Goal: Find specific page/section: Find specific page/section

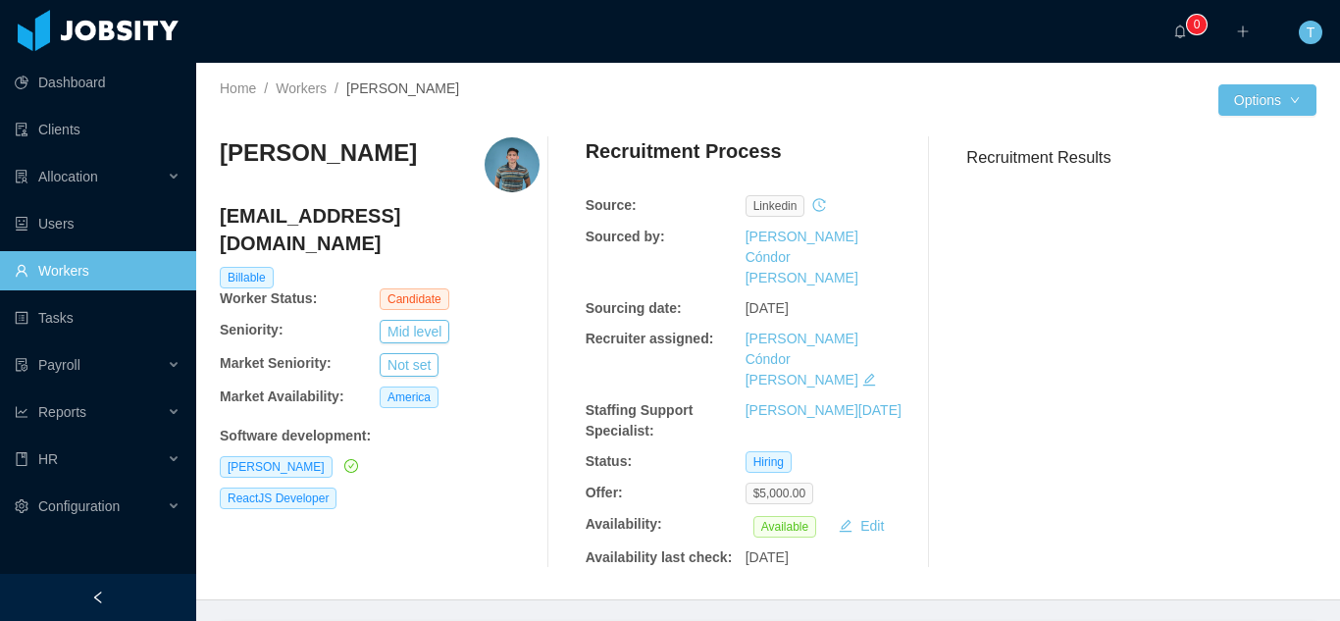
click at [74, 281] on link "Workers" at bounding box center [98, 270] width 166 height 39
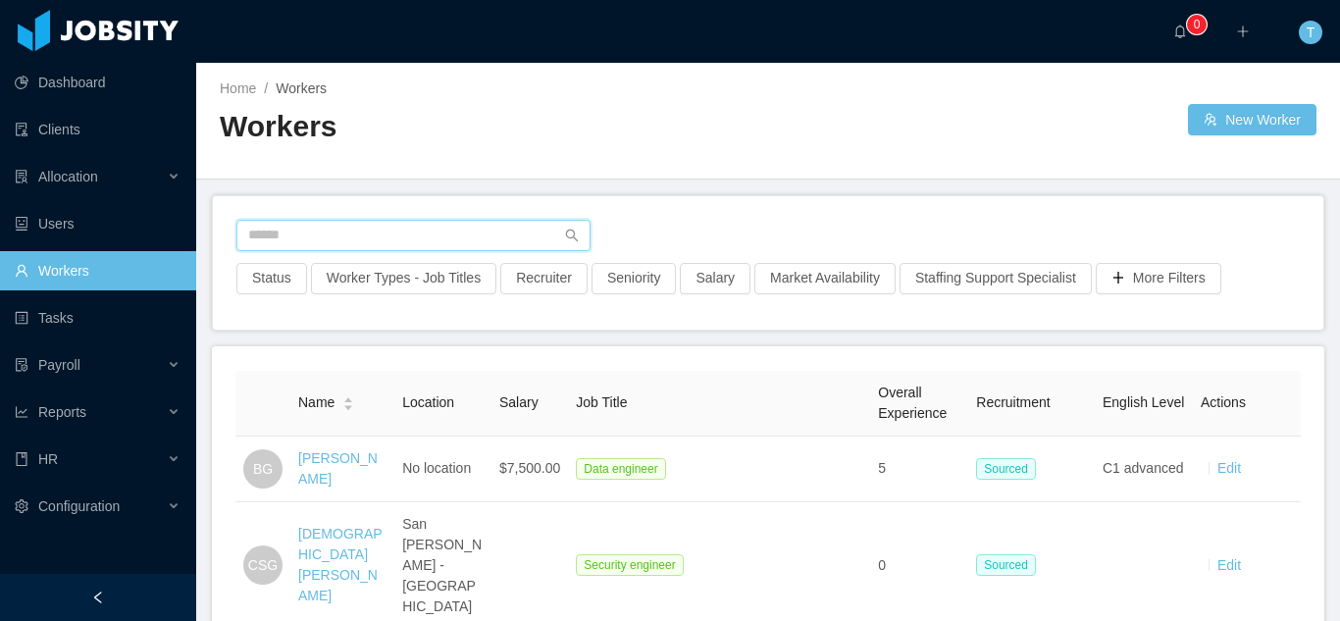
click at [362, 238] on input "text" at bounding box center [413, 235] width 354 height 31
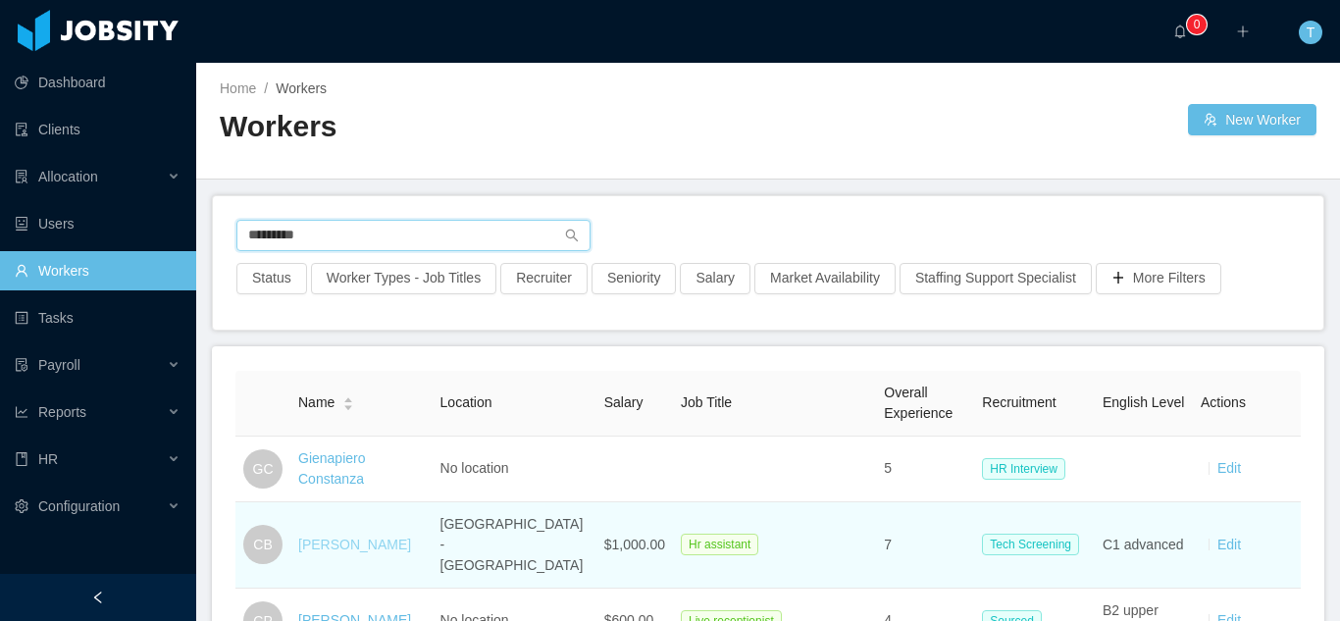
type input "*********"
click at [368, 537] on link "[PERSON_NAME]" at bounding box center [354, 545] width 113 height 16
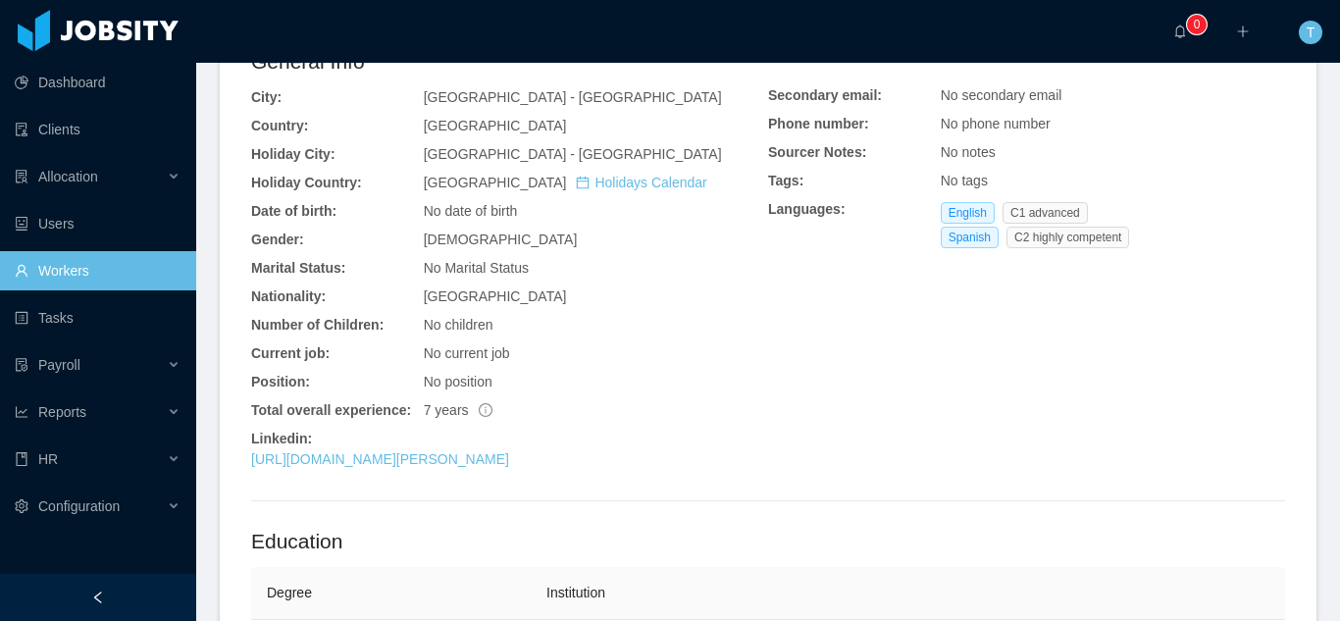
scroll to position [576, 0]
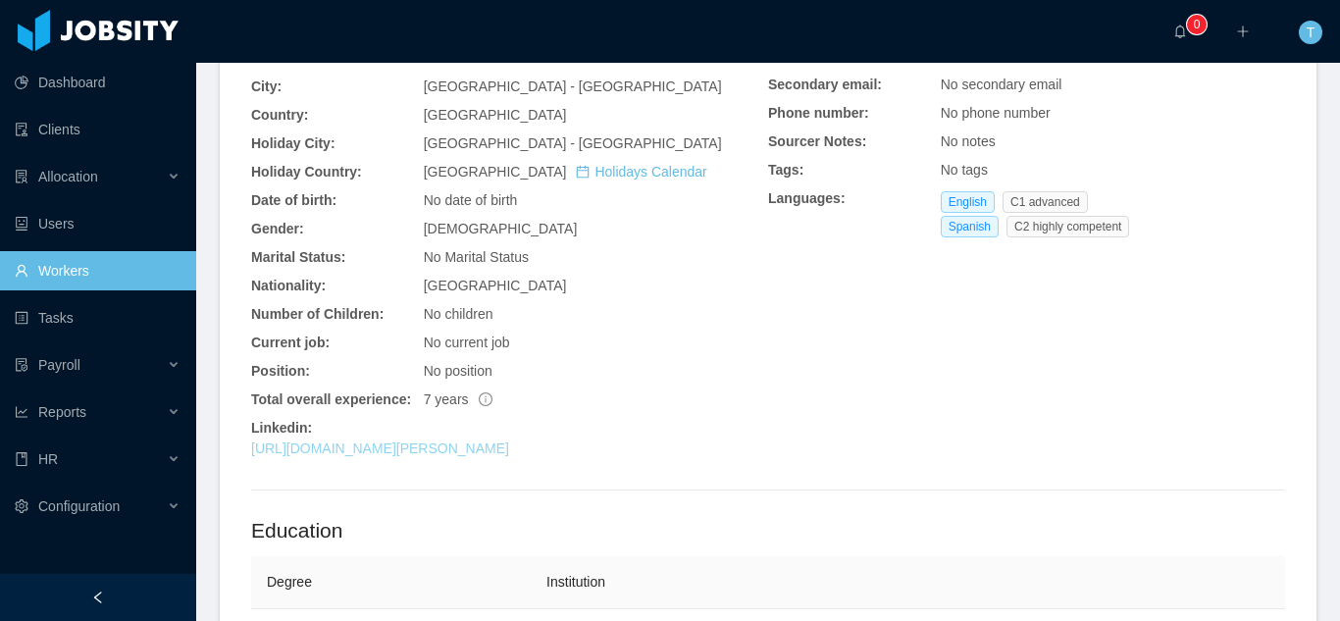
click at [509, 440] on link "[URL][DOMAIN_NAME][PERSON_NAME]" at bounding box center [380, 448] width 258 height 16
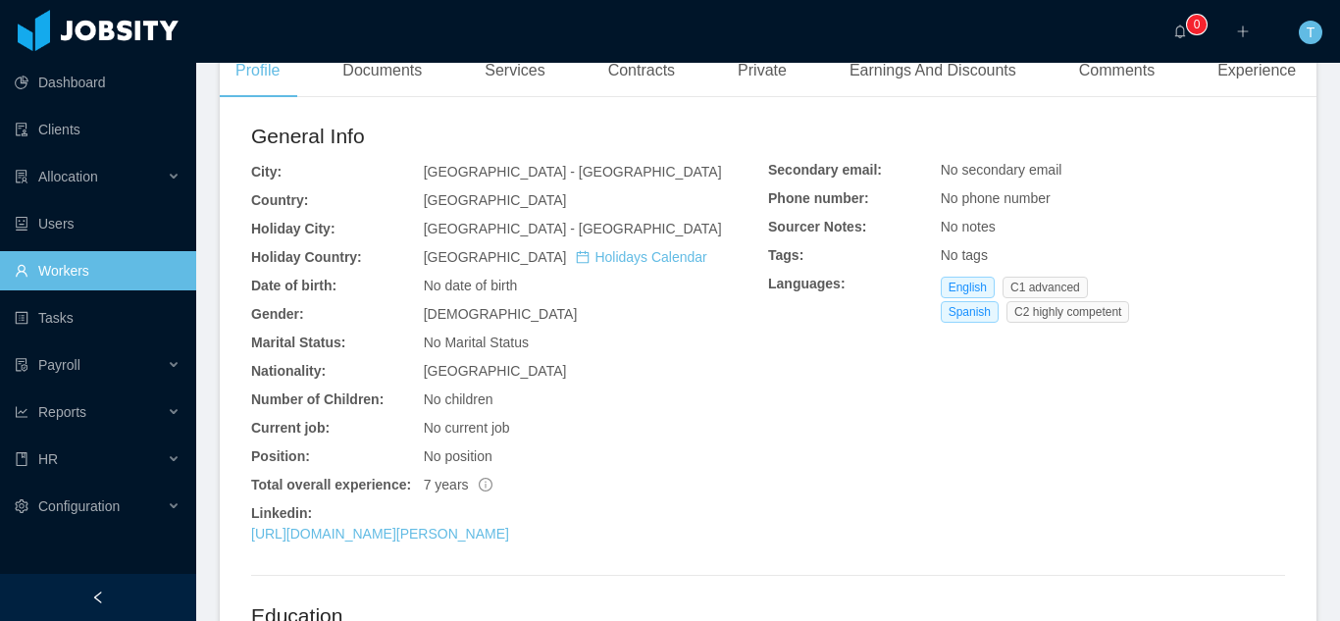
scroll to position [487, 0]
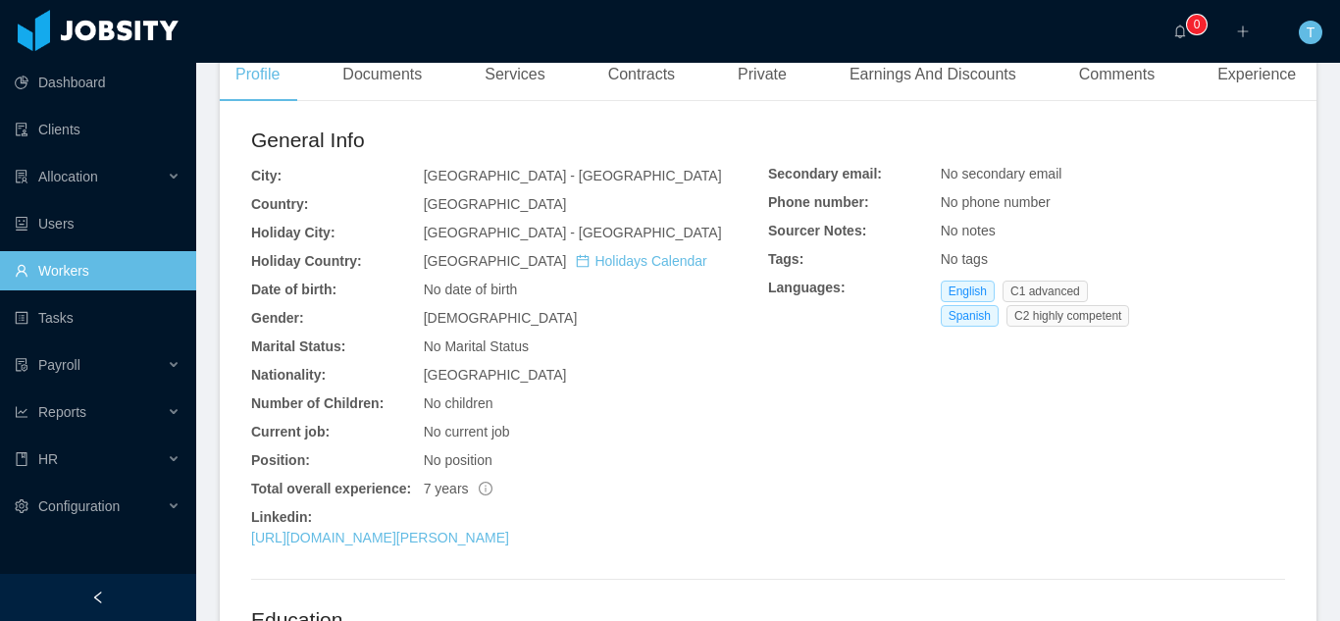
click at [82, 279] on link "Workers" at bounding box center [98, 270] width 166 height 39
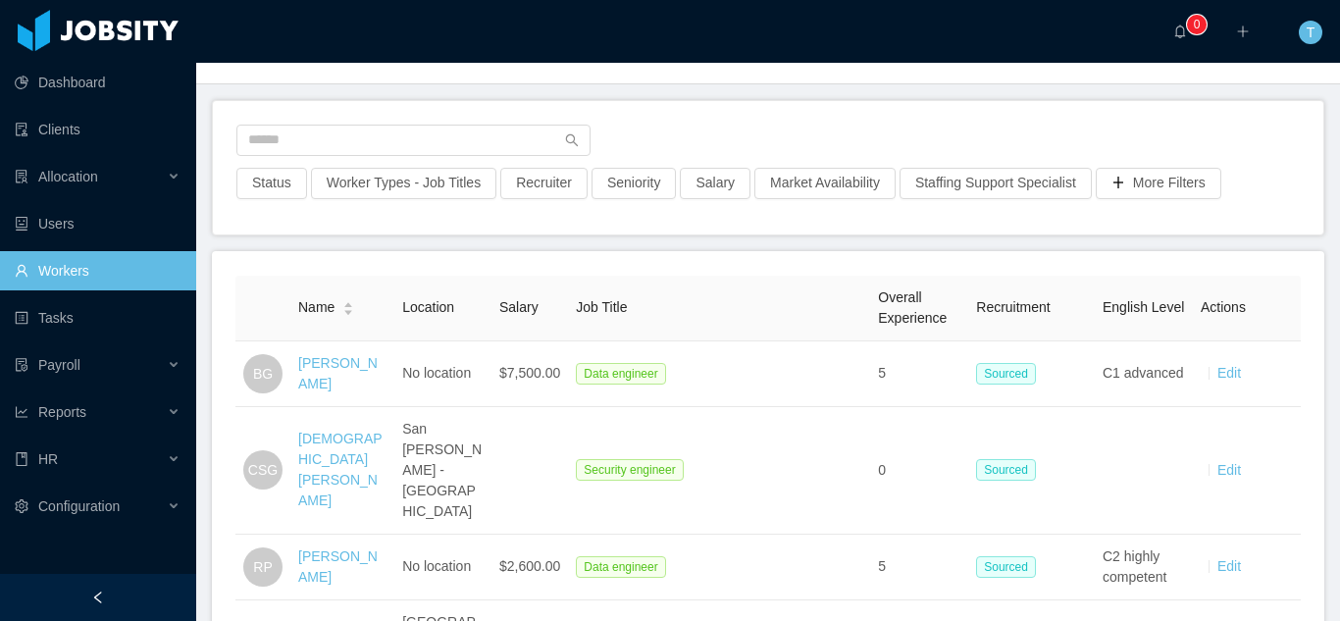
scroll to position [50, 0]
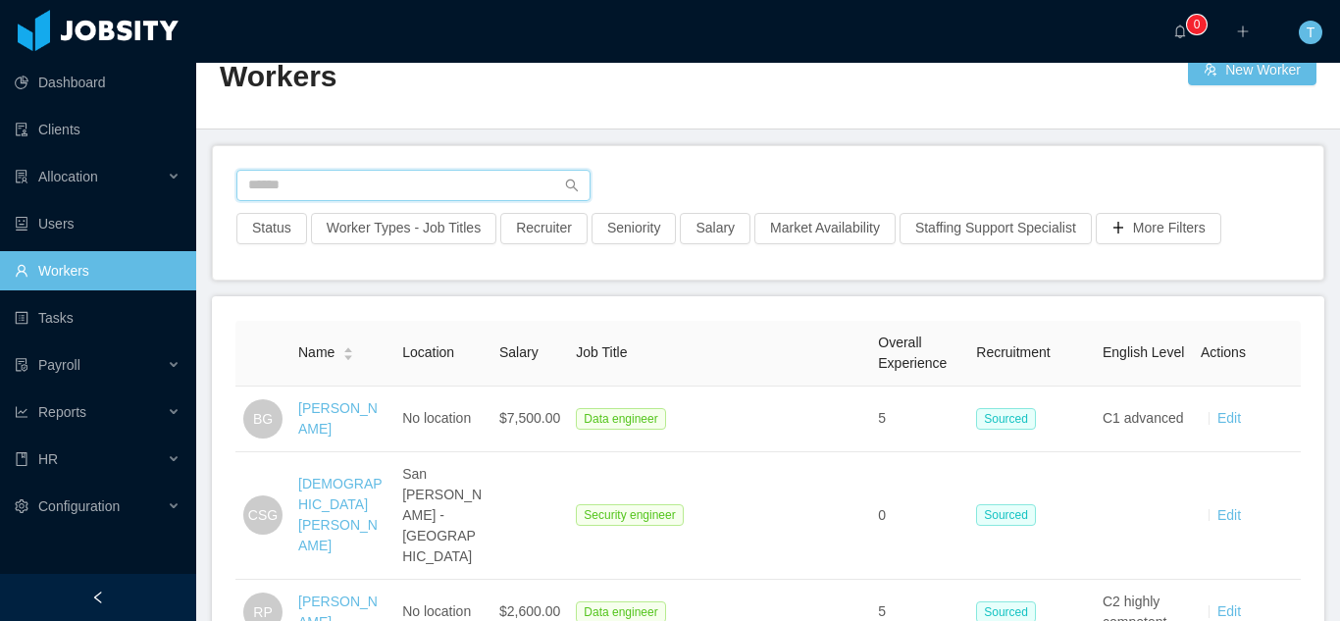
click at [451, 189] on input "text" at bounding box center [413, 185] width 354 height 31
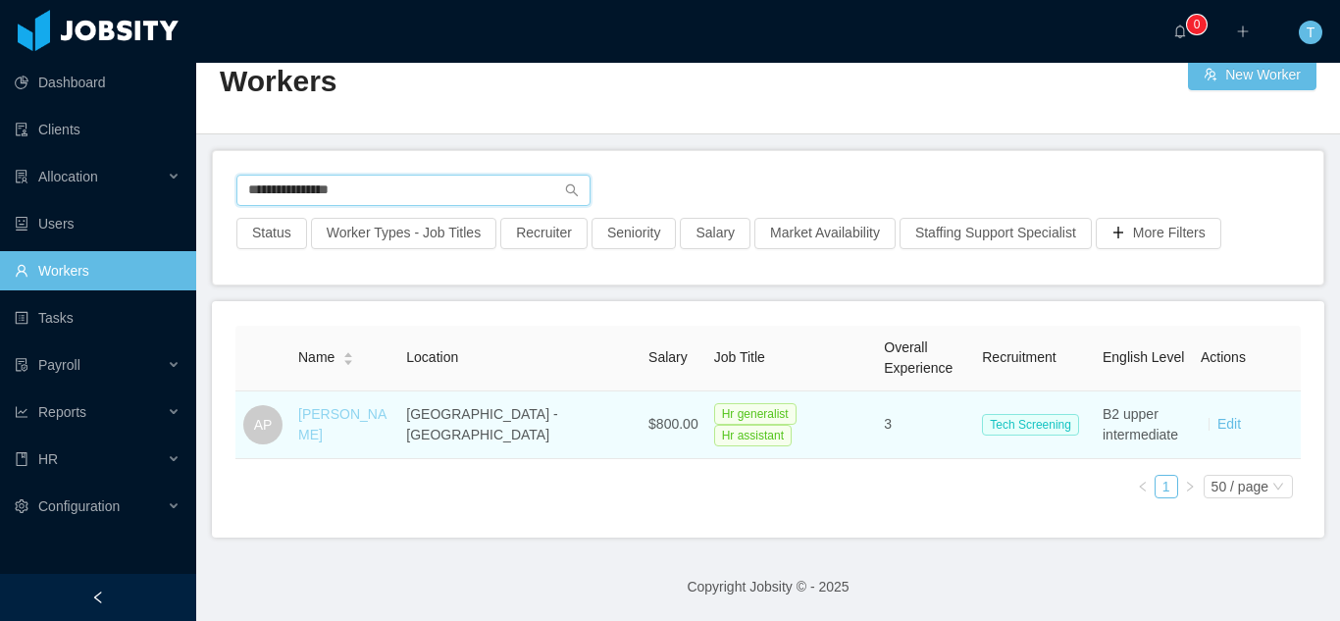
type input "**********"
click at [359, 423] on link "[PERSON_NAME]" at bounding box center [342, 424] width 88 height 36
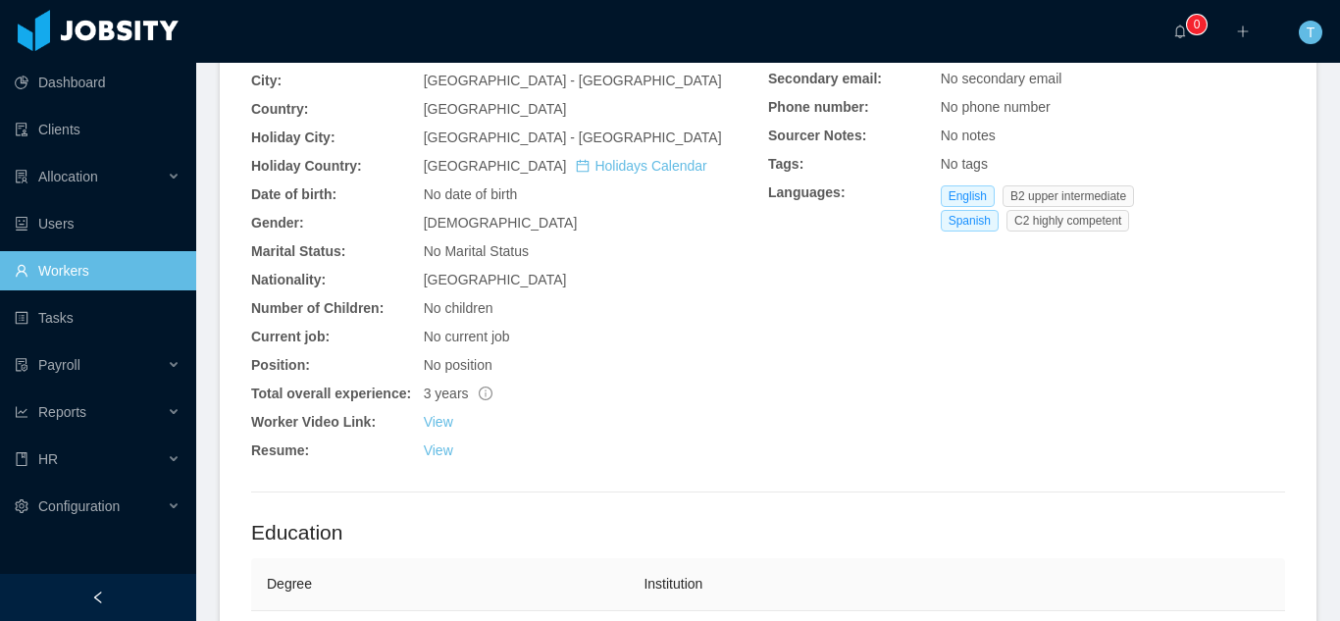
scroll to position [678, 0]
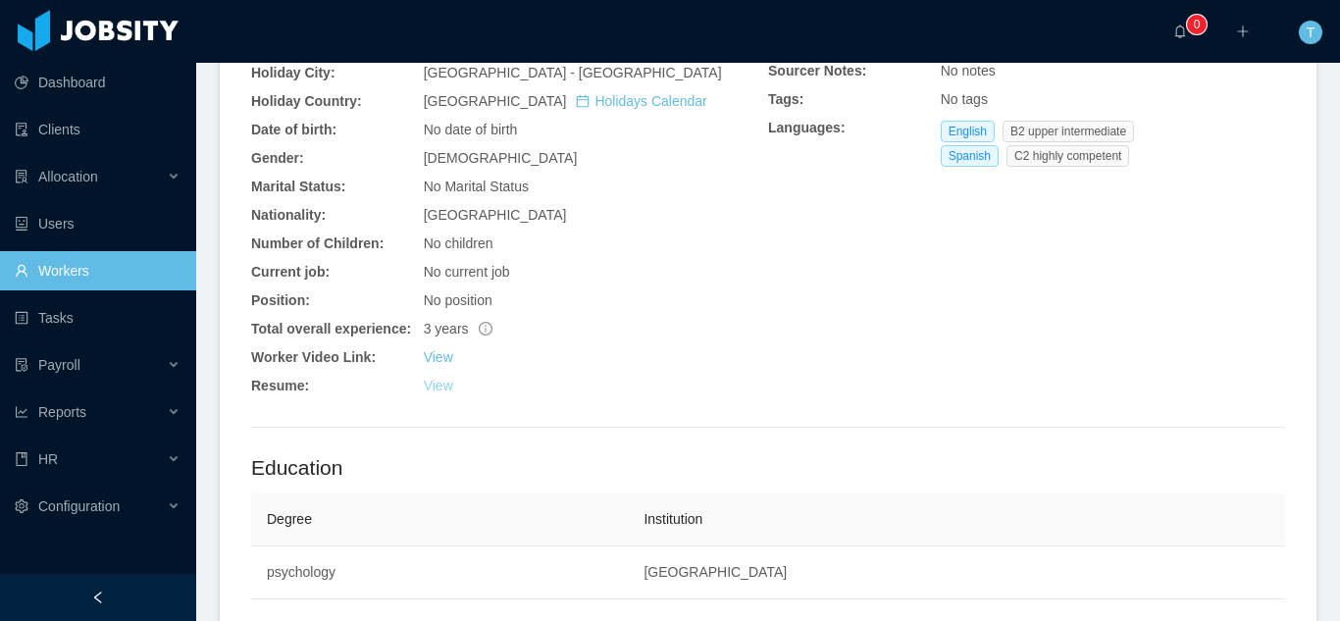
click at [439, 378] on link "View" at bounding box center [438, 386] width 29 height 16
